Goal: Communication & Community: Answer question/provide support

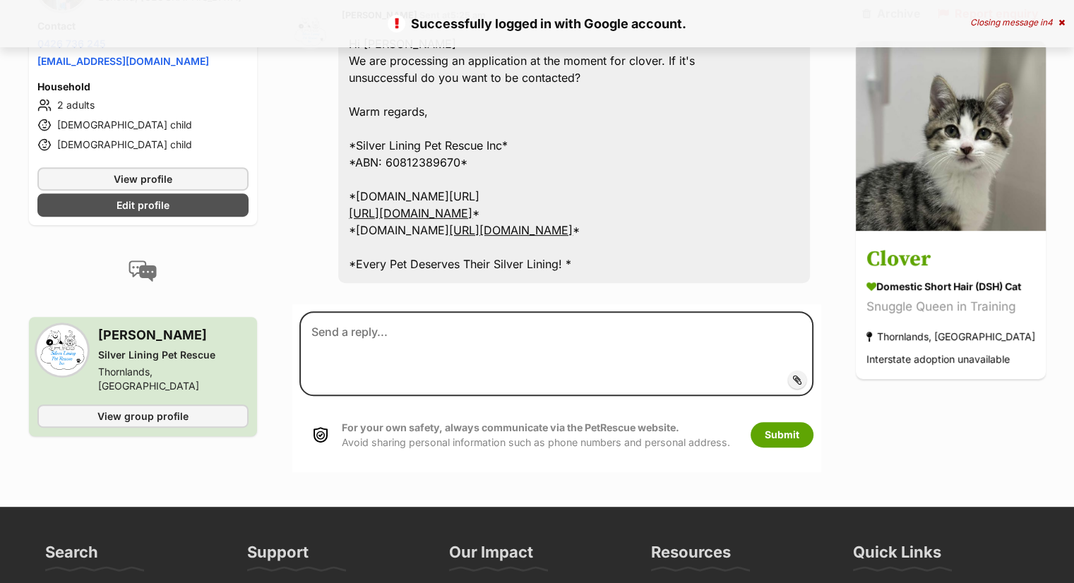
scroll to position [494, 0]
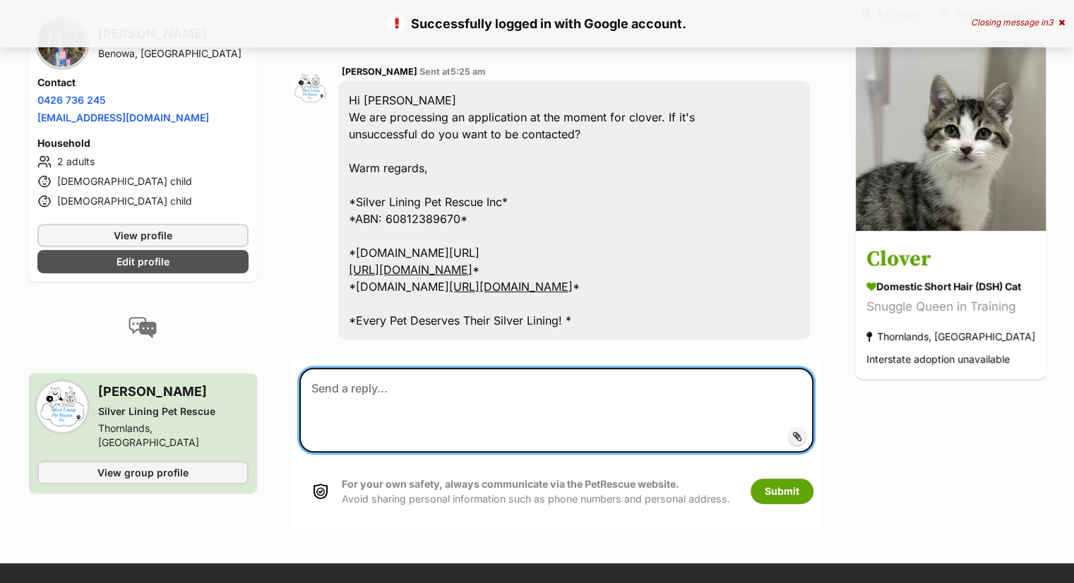
click at [573, 368] on textarea at bounding box center [555, 410] width 513 height 85
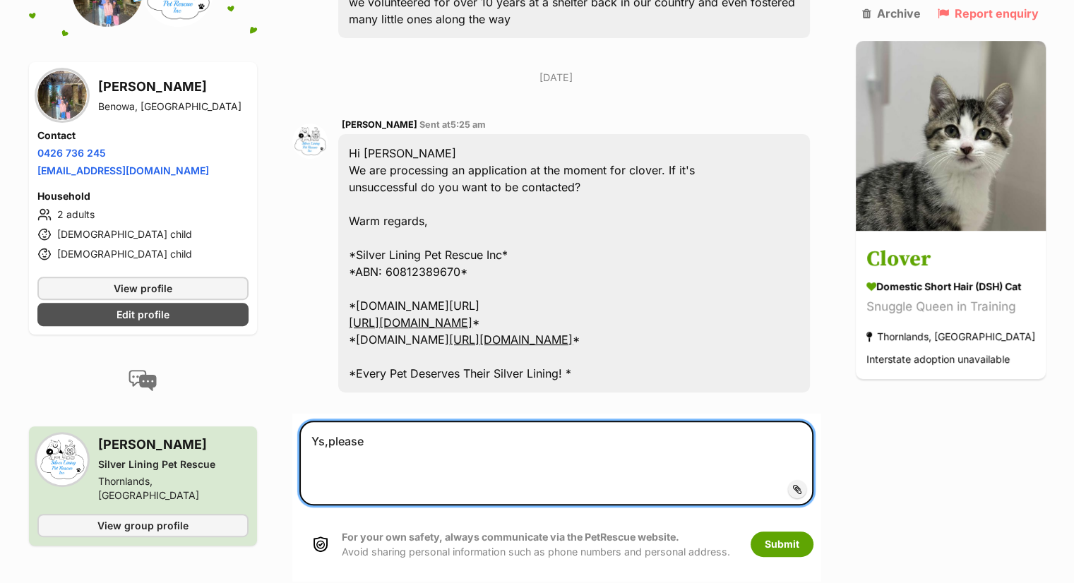
scroll to position [706, 0]
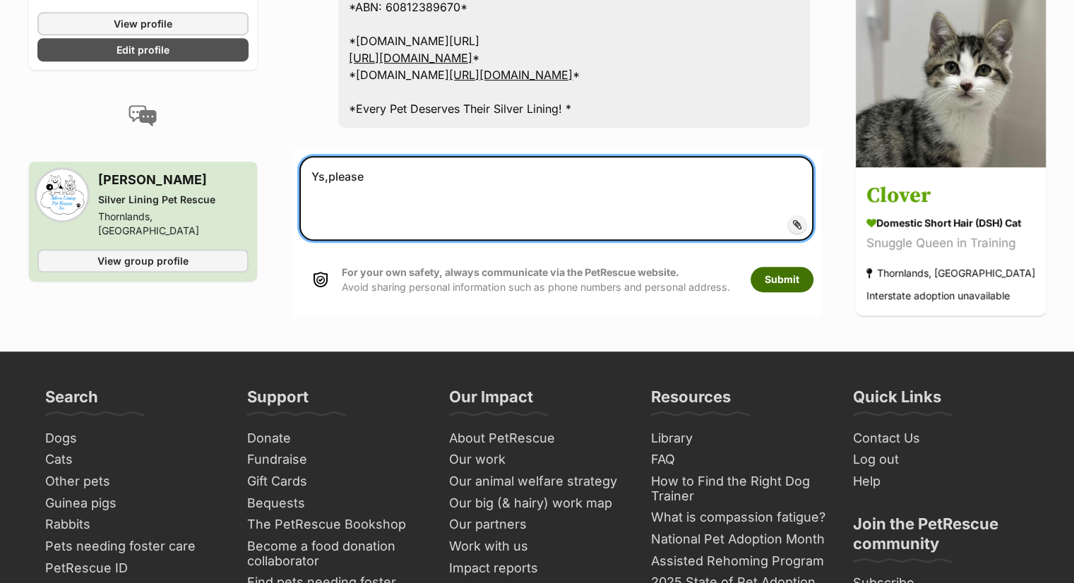
type textarea "Ys,please"
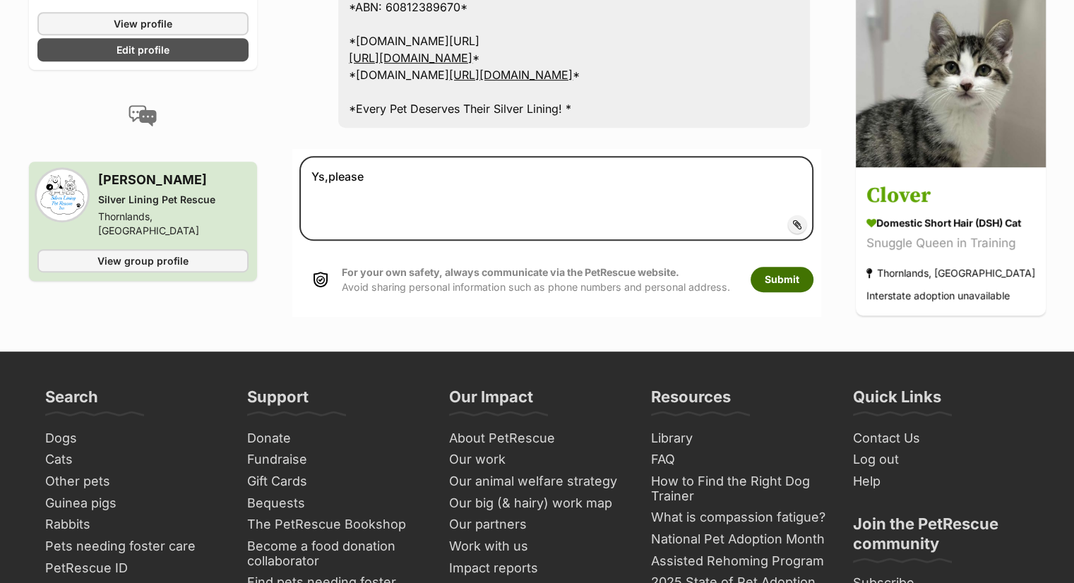
click at [772, 267] on button "Submit" at bounding box center [782, 279] width 63 height 25
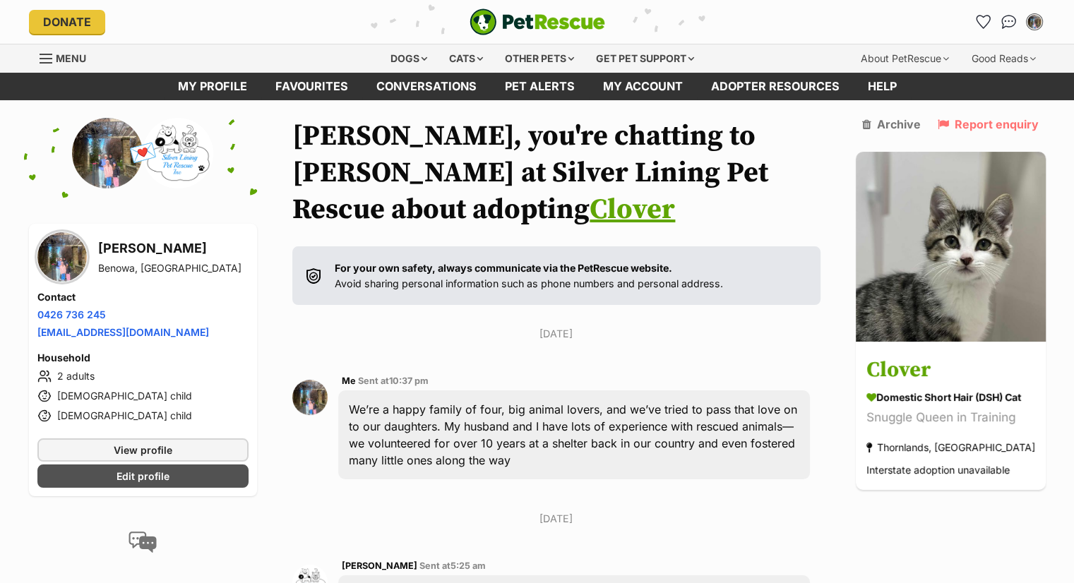
click at [60, 60] on span "Menu" at bounding box center [71, 58] width 30 height 12
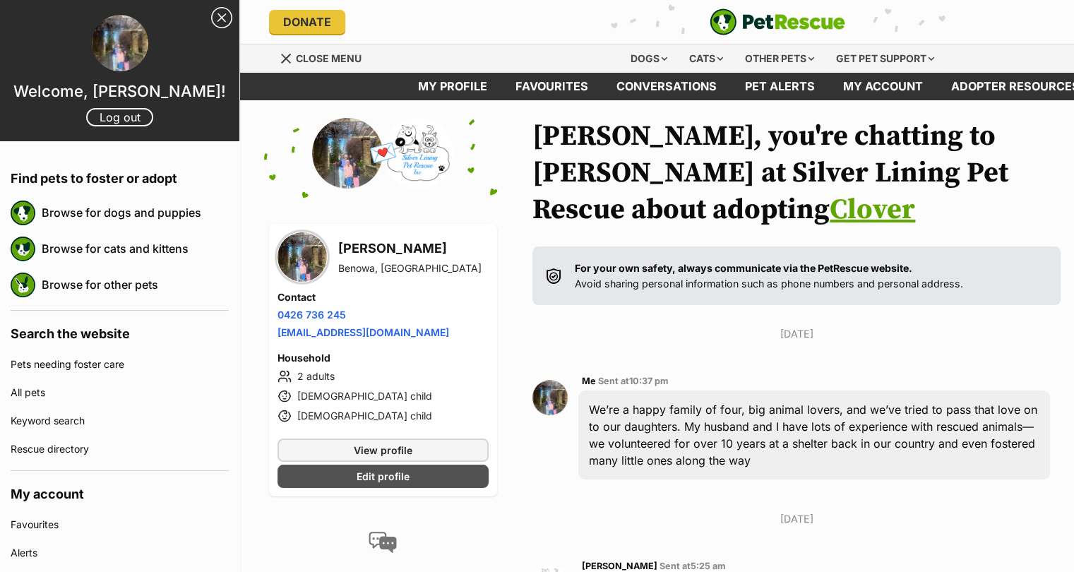
click at [60, 59] on div at bounding box center [119, 44] width 239 height 59
click at [1012, 68] on div "Dogs Find a dog on PetRescue View all dogs Browse all of the doggos looking for…" at bounding box center [782, 58] width 503 height 28
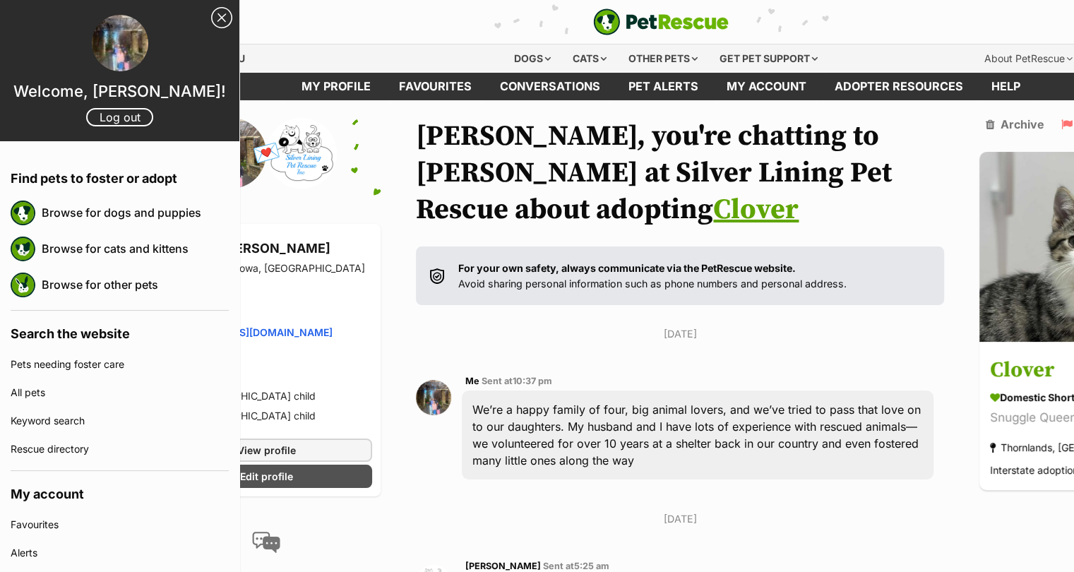
scroll to position [0, 240]
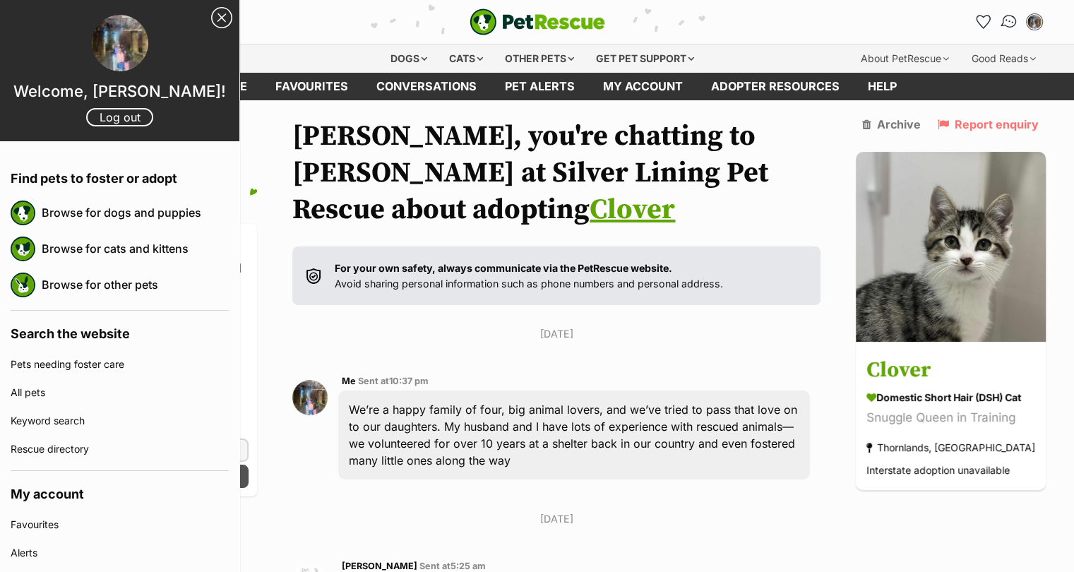
click at [1010, 26] on img "Conversations" at bounding box center [1008, 22] width 19 height 18
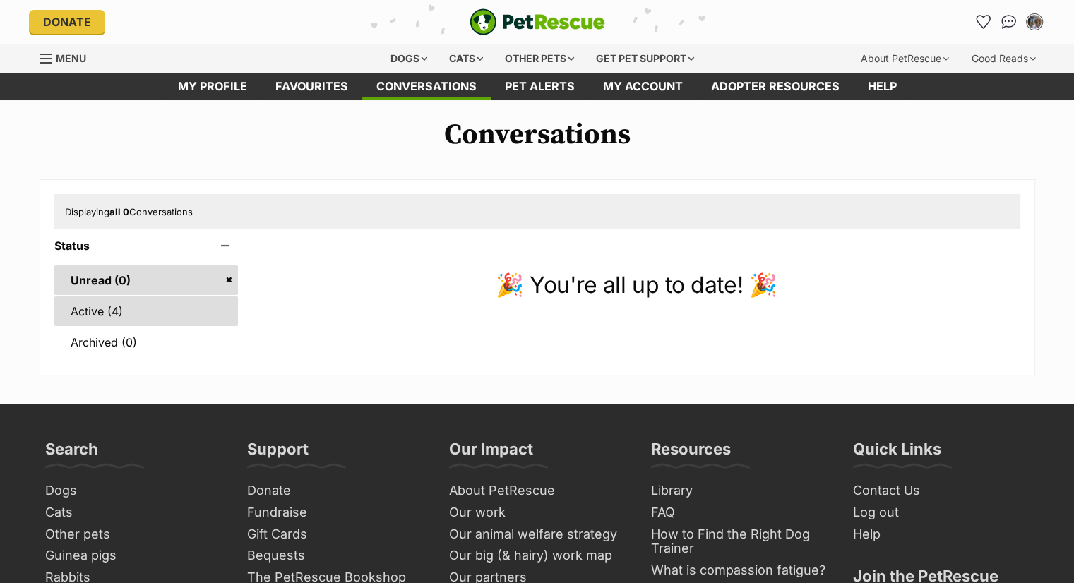
click at [149, 314] on link "Active (4)" at bounding box center [146, 312] width 184 height 30
